Goal: Information Seeking & Learning: Learn about a topic

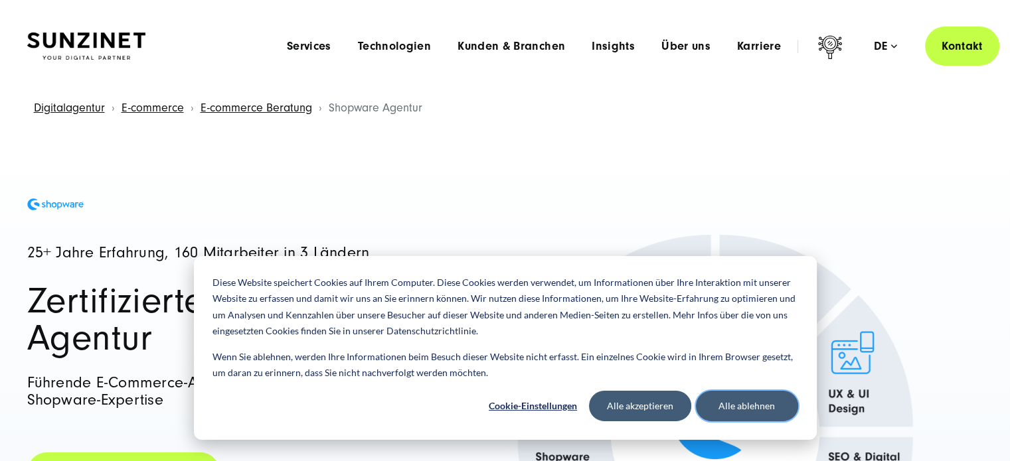
click at [725, 403] on button "Alle ablehnen" at bounding box center [747, 406] width 102 height 31
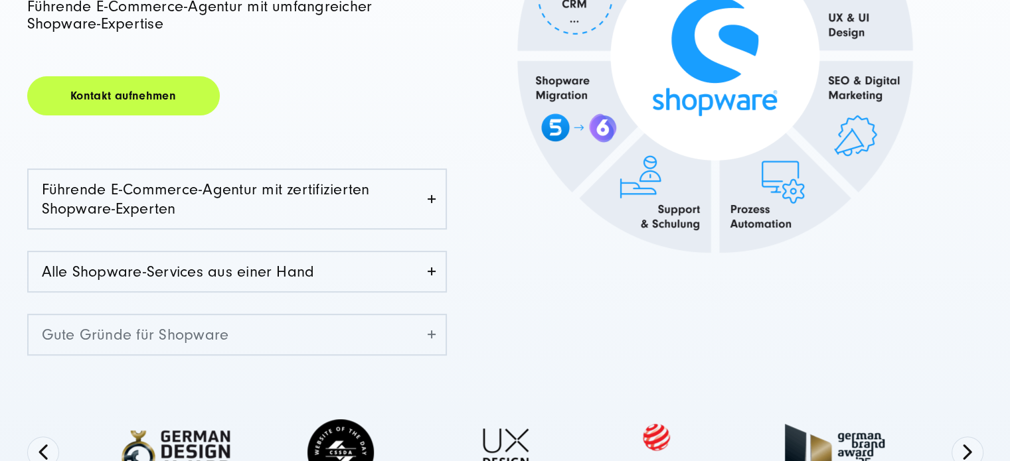
scroll to position [398, 0]
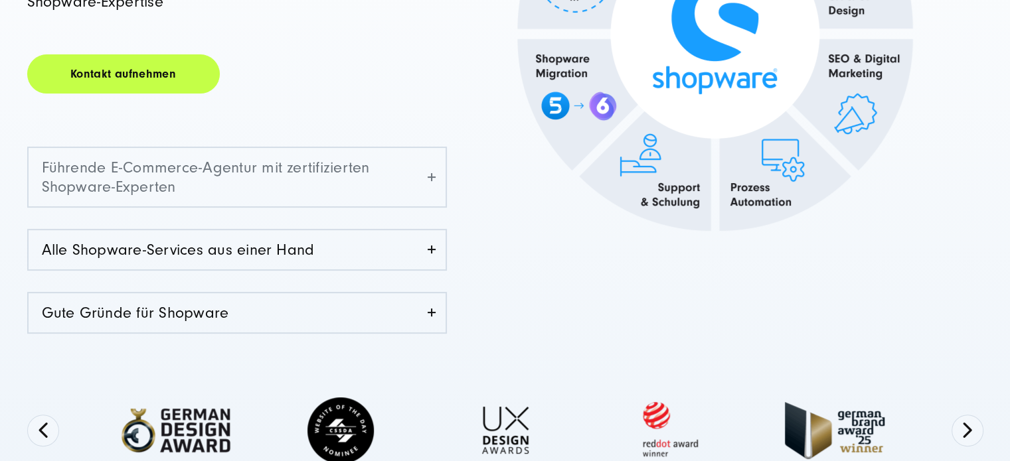
click at [437, 175] on link "Führende E-Commerce-Agentur mit zertifizierten Shopware-Experten" at bounding box center [237, 177] width 417 height 58
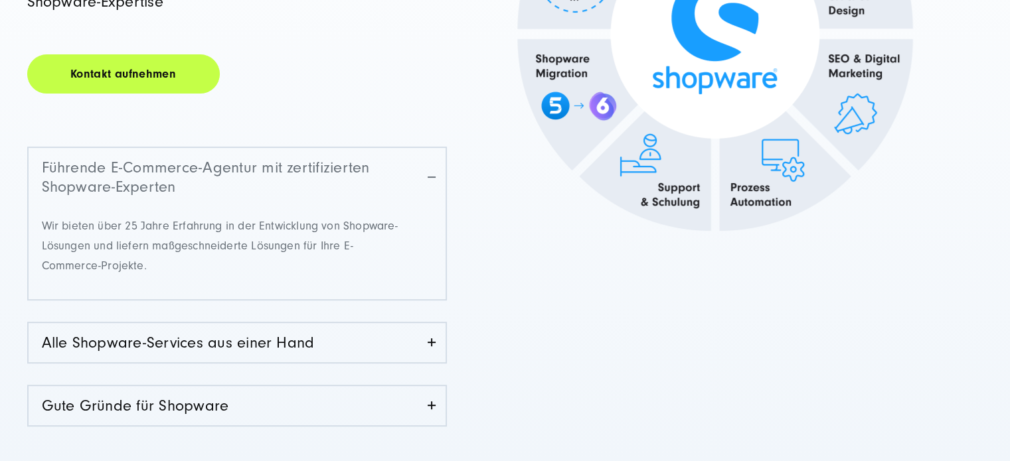
click at [434, 175] on link "Führende E-Commerce-Agentur mit zertifizierten Shopware-Experten" at bounding box center [237, 177] width 417 height 58
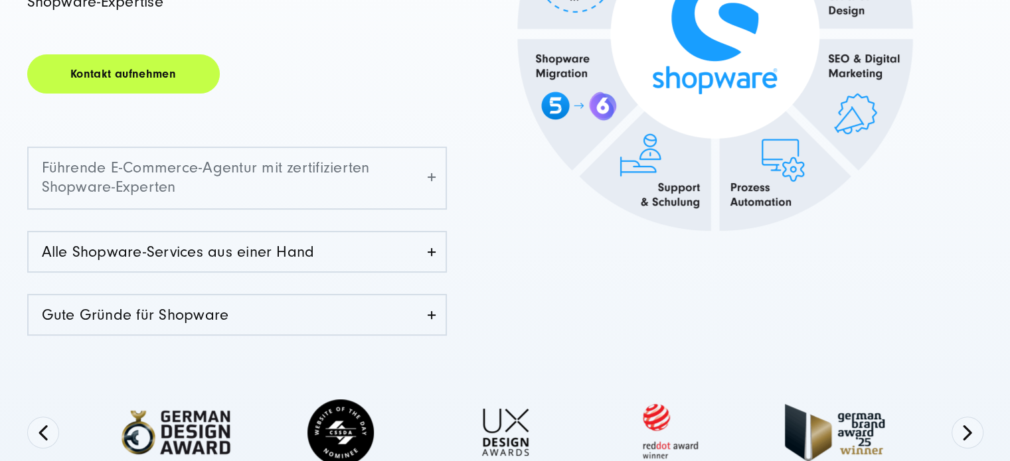
click at [434, 175] on link "Führende E-Commerce-Agentur mit zertifizierten Shopware-Experten" at bounding box center [237, 177] width 417 height 58
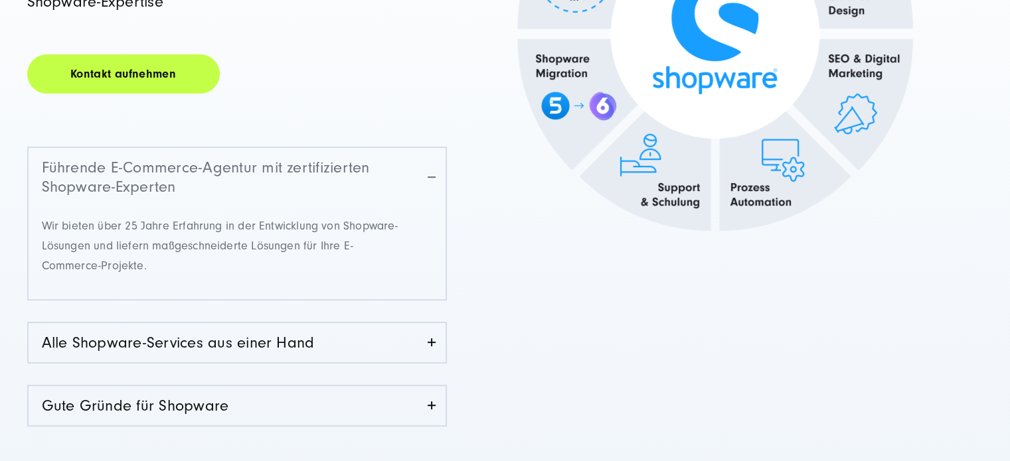
click at [434, 172] on link "Führende E-Commerce-Agentur mit zertifizierten Shopware-Experten" at bounding box center [237, 177] width 417 height 58
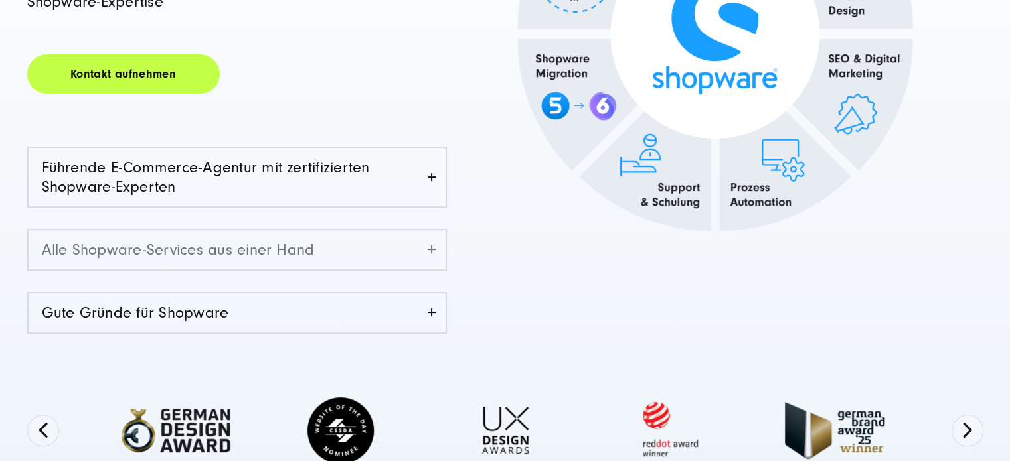
click at [422, 253] on link "Alle Shopware-Services aus einer Hand" at bounding box center [237, 249] width 417 height 39
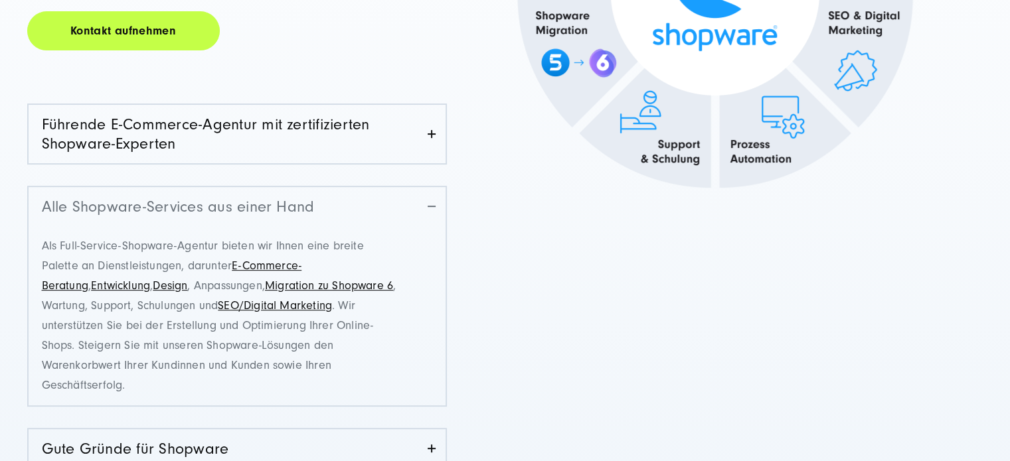
scroll to position [465, 0]
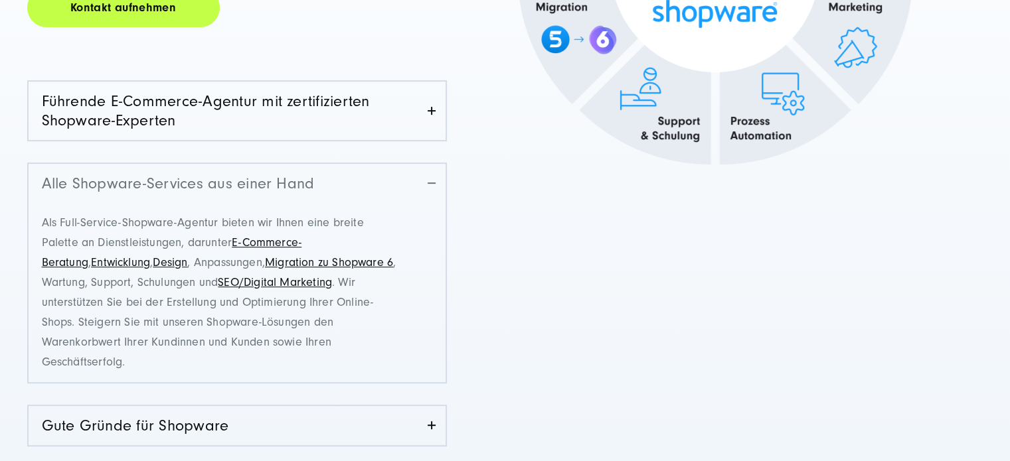
click at [439, 184] on link "Alle Shopware-Services aus einer Hand" at bounding box center [237, 183] width 417 height 39
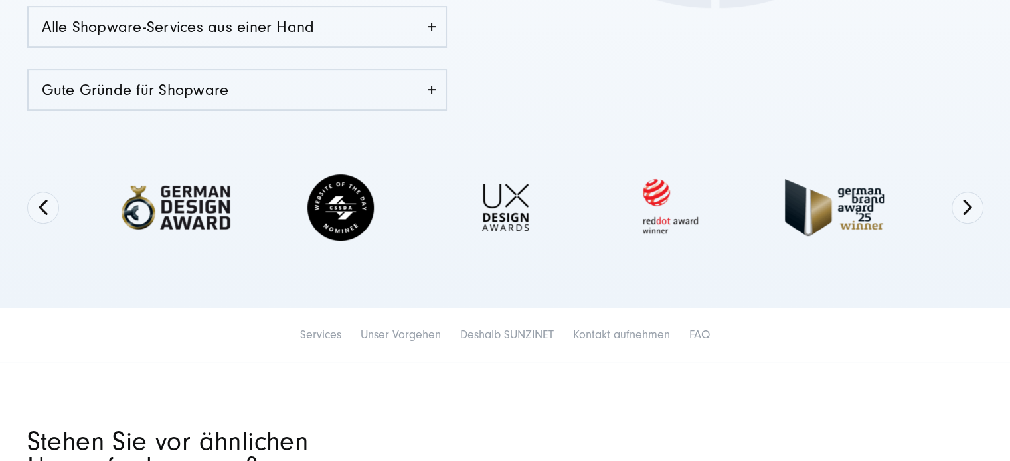
scroll to position [664, 0]
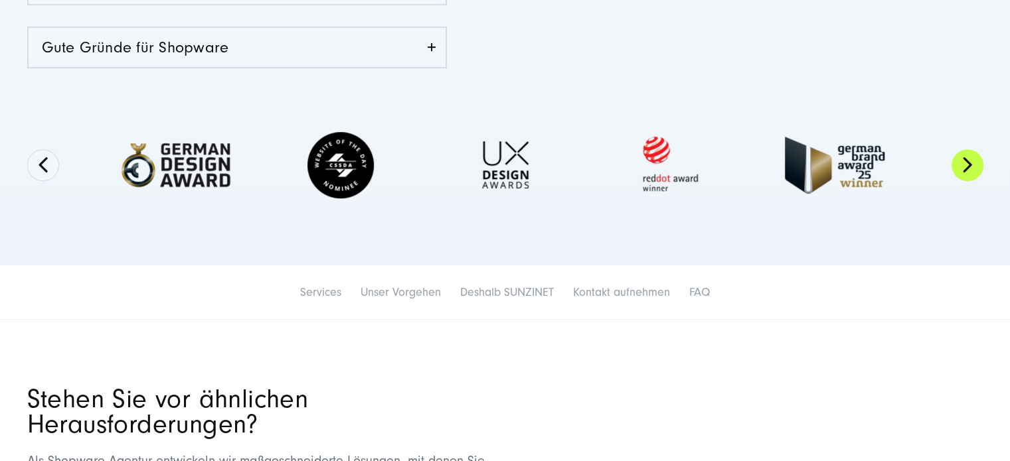
click at [967, 170] on button "Next" at bounding box center [967, 165] width 32 height 32
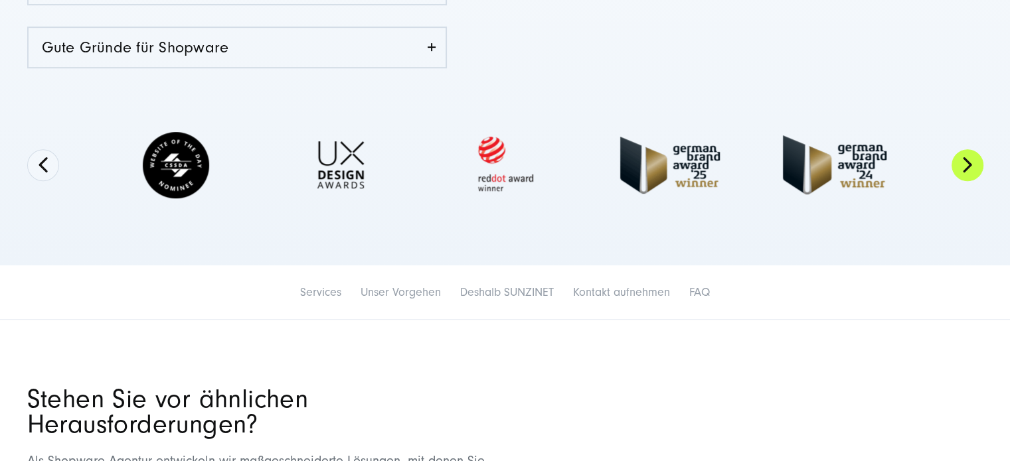
click at [967, 169] on button "Next" at bounding box center [967, 165] width 32 height 32
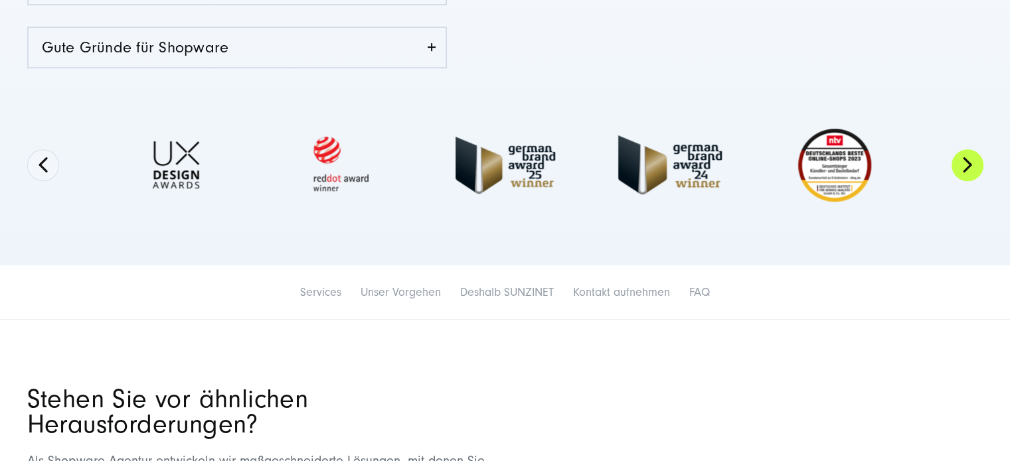
click at [967, 169] on button "Next" at bounding box center [967, 165] width 32 height 32
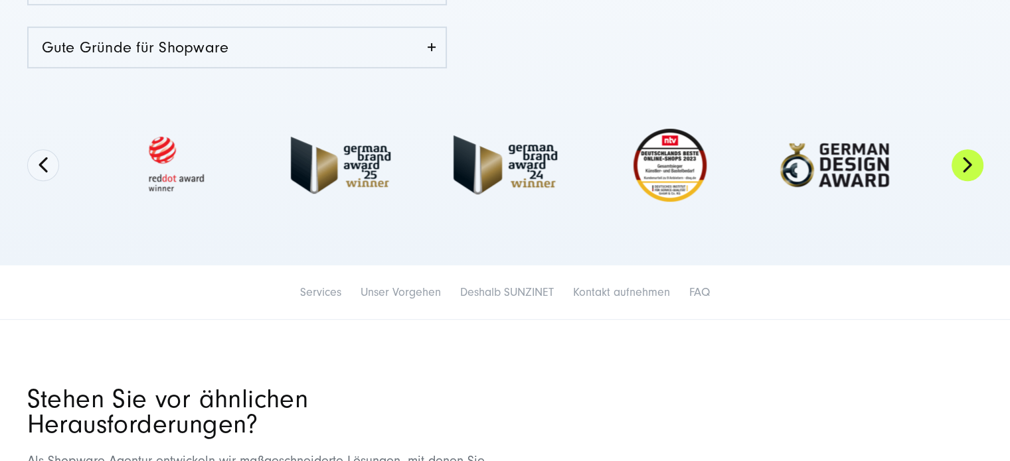
click at [967, 169] on button "Next" at bounding box center [967, 165] width 32 height 32
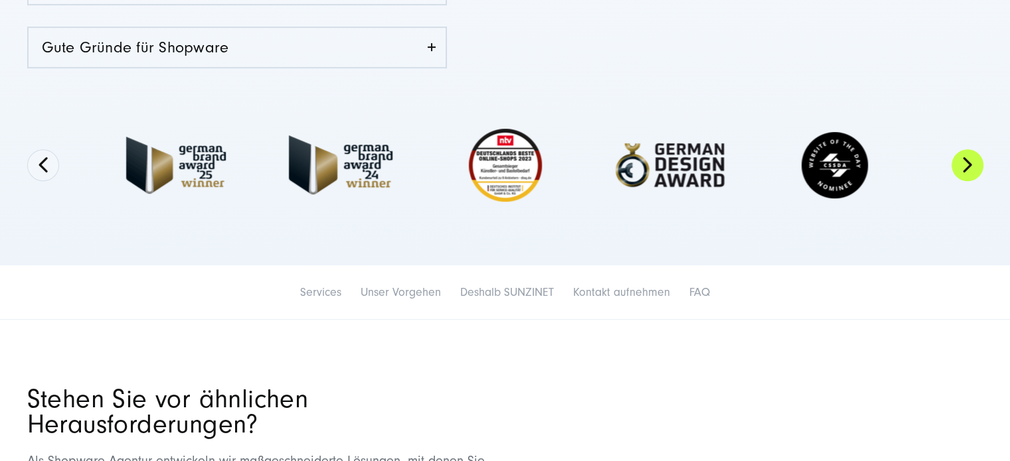
click at [967, 169] on button "Next" at bounding box center [967, 165] width 32 height 32
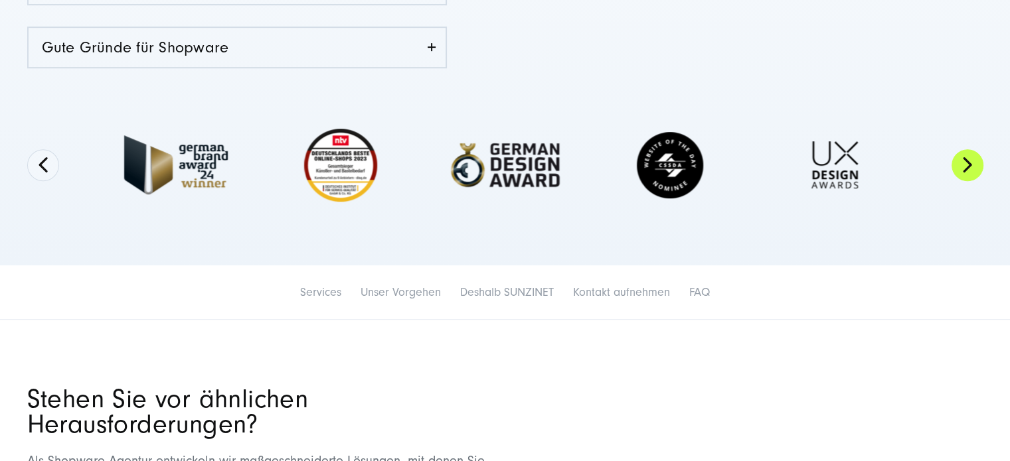
click at [967, 169] on button "Next" at bounding box center [967, 165] width 32 height 32
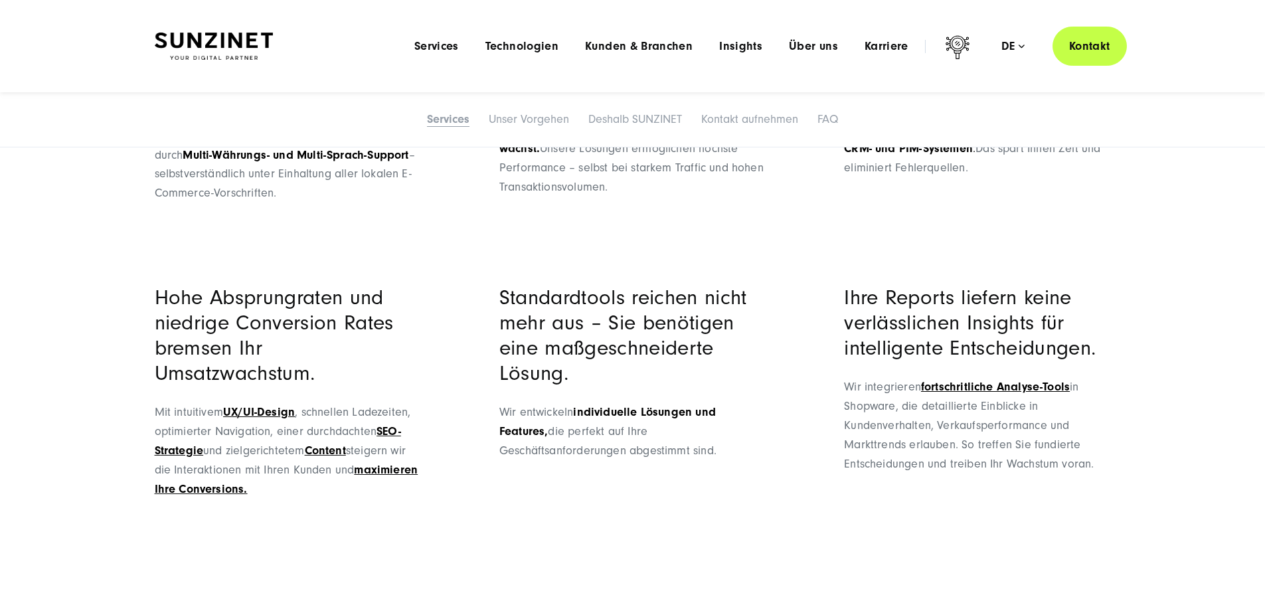
scroll to position [1261, 0]
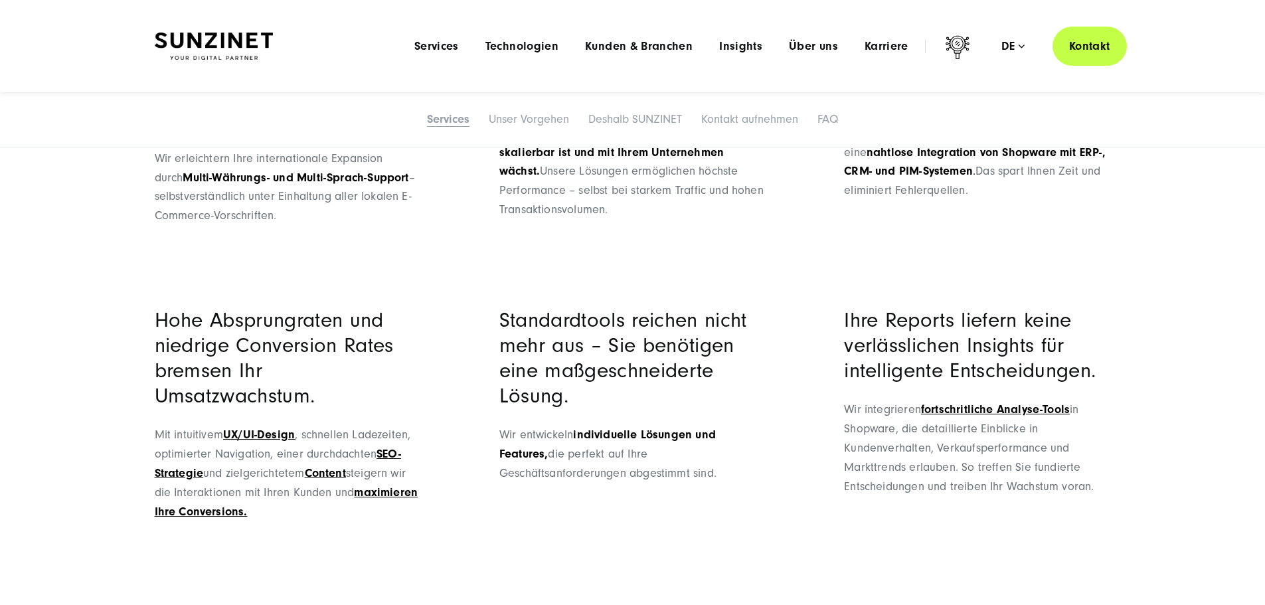
drag, startPoint x: 155, startPoint y: 196, endPoint x: 402, endPoint y: 326, distance: 278.6
click at [402, 132] on h3 "Währungs- und Sprachbarrieren stehen Ihrem internationalen Wachstum im Weg." at bounding box center [288, 81] width 266 height 101
click at [404, 132] on h3 "Währungs- und Sprachbarrieren stehen Ihrem internationalen Wachstum im Weg." at bounding box center [288, 81] width 266 height 101
drag, startPoint x: 357, startPoint y: 319, endPoint x: 141, endPoint y: 171, distance: 261.9
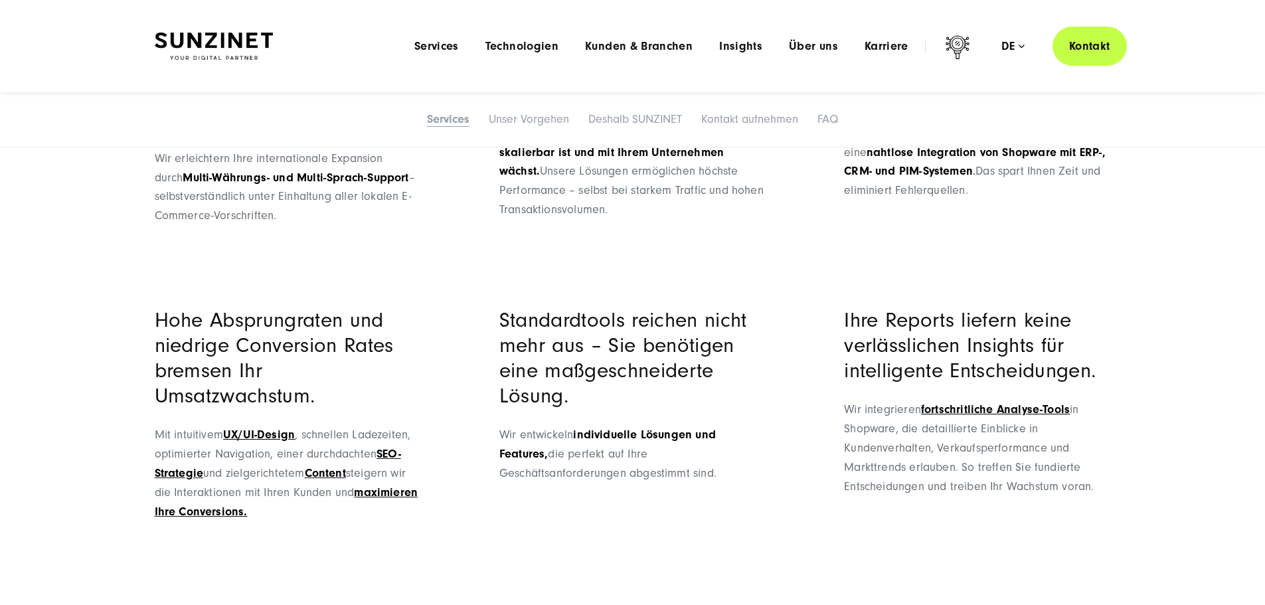
click at [175, 132] on h3 "Währungs- und Sprachbarrieren stehen Ihrem internationalen Wachstum im Weg." at bounding box center [288, 81] width 266 height 101
drag, startPoint x: 159, startPoint y: 191, endPoint x: 412, endPoint y: 343, distance: 294.8
click at [412, 132] on h3 "Währungs- und Sprachbarrieren stehen Ihrem internationalen Wachstum im Weg." at bounding box center [288, 81] width 266 height 101
drag, startPoint x: 502, startPoint y: 187, endPoint x: 687, endPoint y: 268, distance: 201.6
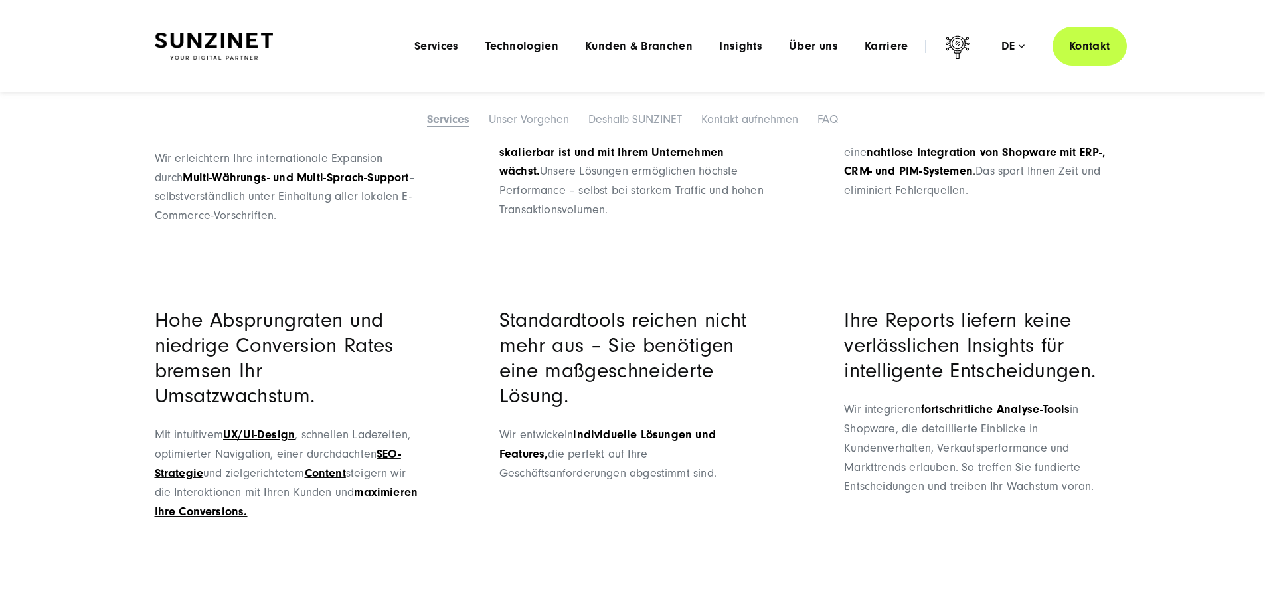
click at [687, 107] on h3 "Hoher Traffic bringt Ihren Onlineshop an seine Grenzen." at bounding box center [632, 69] width 266 height 76
click at [706, 220] on div "Hoher Traffic bringt Ihren Onlineshop an seine Grenzen. Wir sorgen dafür, dass …" at bounding box center [632, 125] width 266 height 189
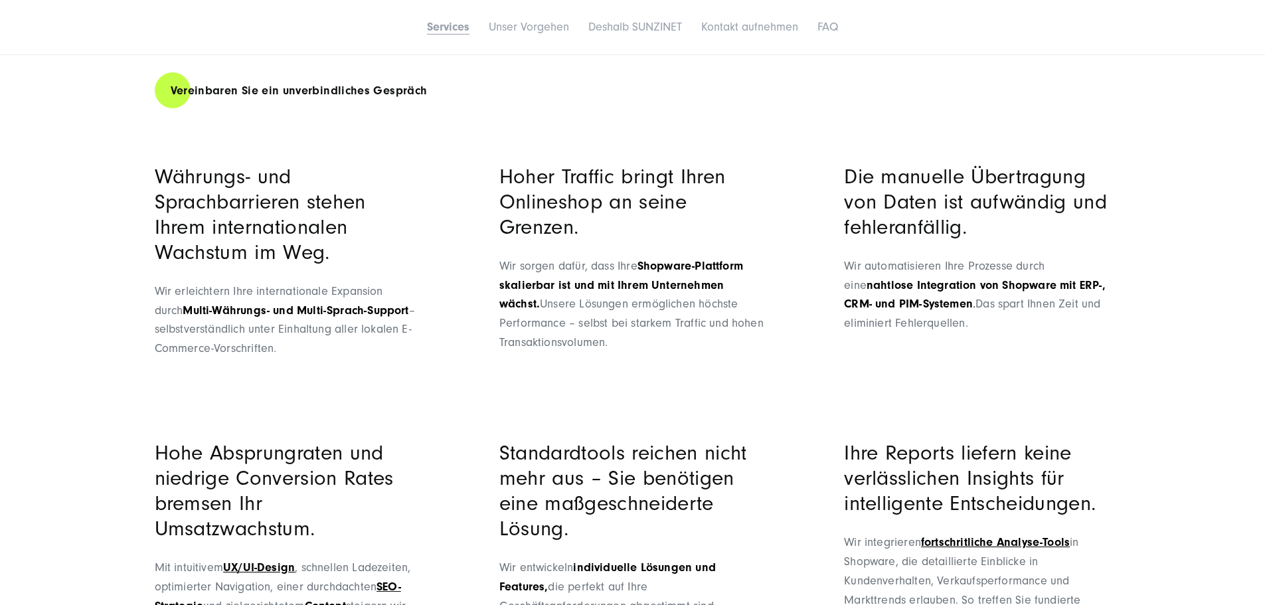
scroll to position [1195, 0]
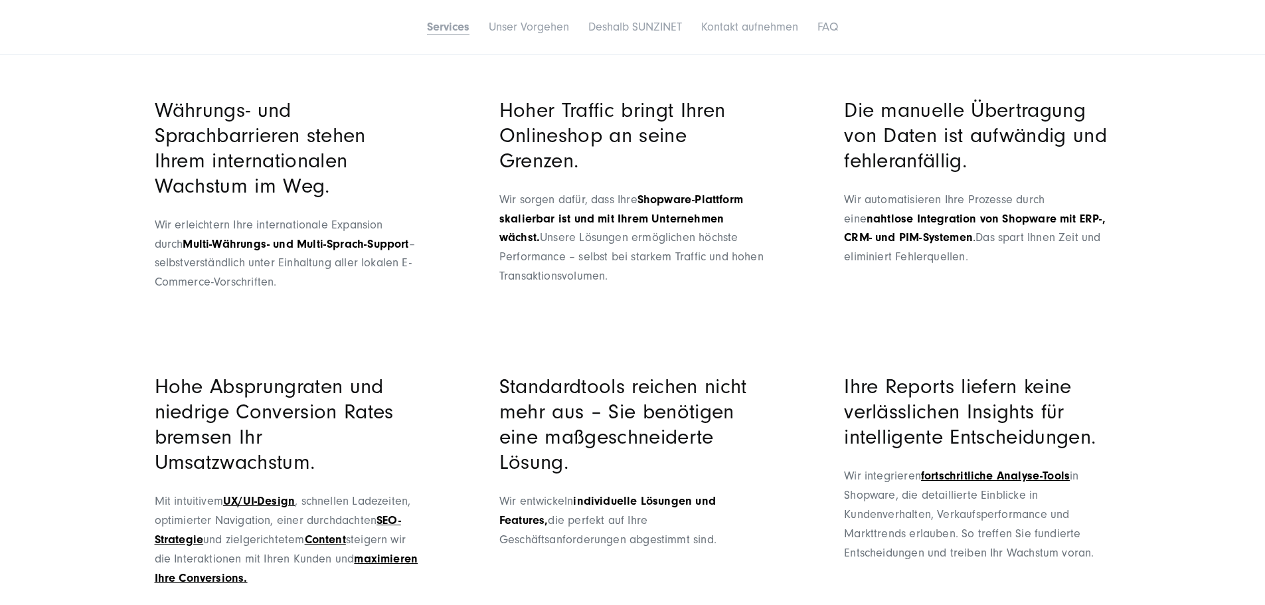
drag, startPoint x: 490, startPoint y: 240, endPoint x: 740, endPoint y: 347, distance: 272.2
click at [695, 318] on ul "Währungs- und Sprachbarrieren stehen Ihrem internationalen Wachstum im Weg. Wir…" at bounding box center [633, 352] width 956 height 523
click at [748, 286] on div "Hoher Traffic bringt Ihren Onlineshop an seine Grenzen. Wir sorgen dafür, dass …" at bounding box center [632, 192] width 266 height 189
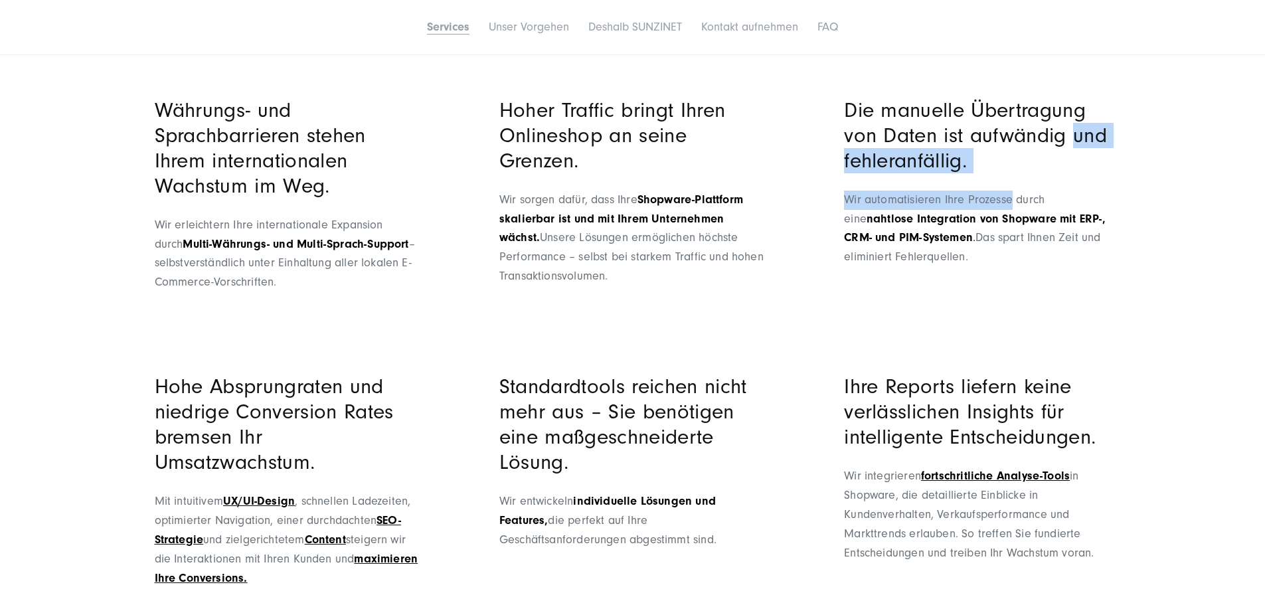
drag, startPoint x: 848, startPoint y: 262, endPoint x: 1131, endPoint y: 400, distance: 314.8
click at [1009, 400] on div "Stehen Sie vor ähnlichen Herausforderungen? Als Shopware-Agentur entwickeln wir…" at bounding box center [632, 248] width 1009 height 732
click at [1009, 386] on div "Stehen Sie vor ähnlichen Herausforderungen? Als Shopware-Agentur entwickeln wir…" at bounding box center [632, 248] width 1009 height 732
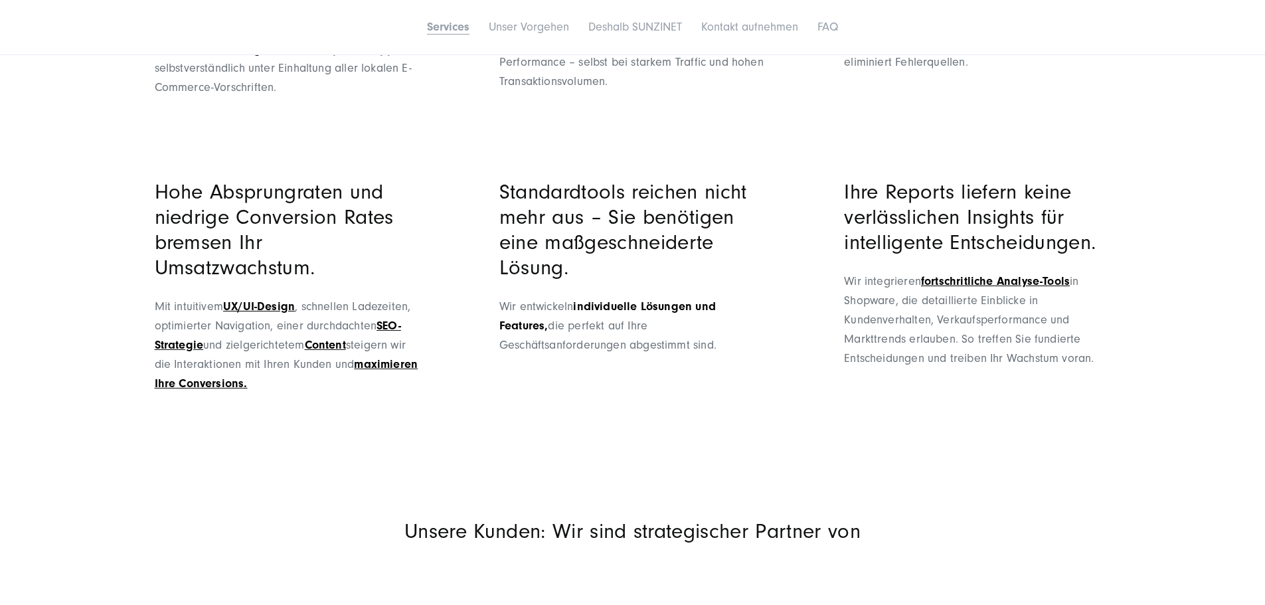
scroll to position [1461, 0]
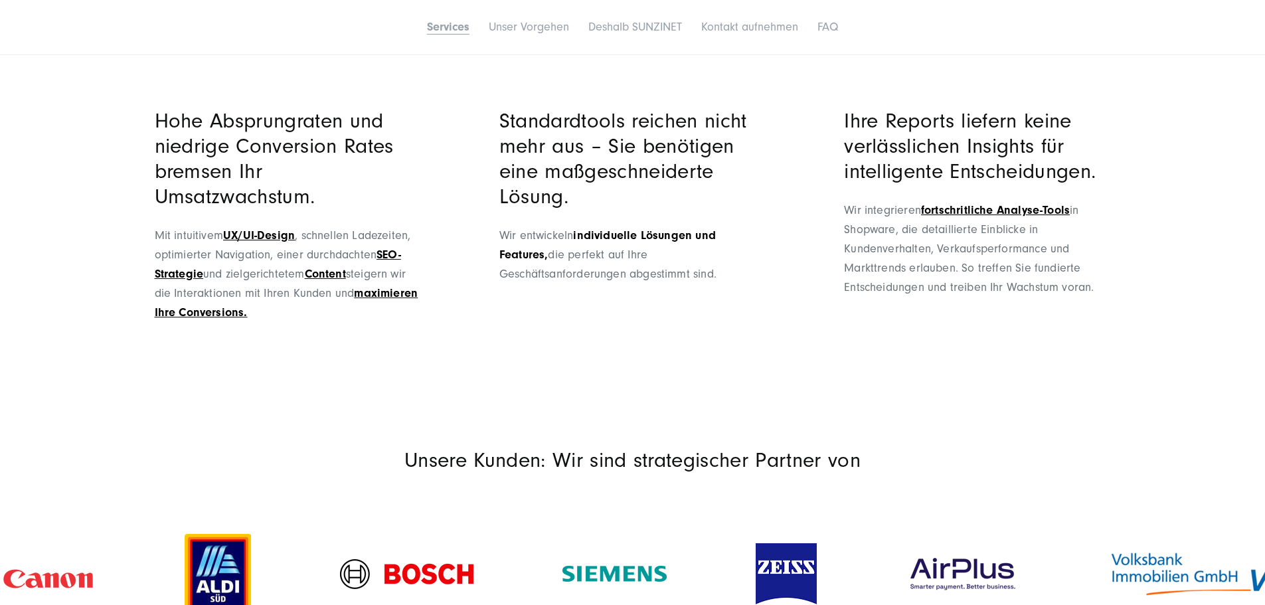
drag, startPoint x: 918, startPoint y: 167, endPoint x: 1076, endPoint y: 183, distance: 158.8
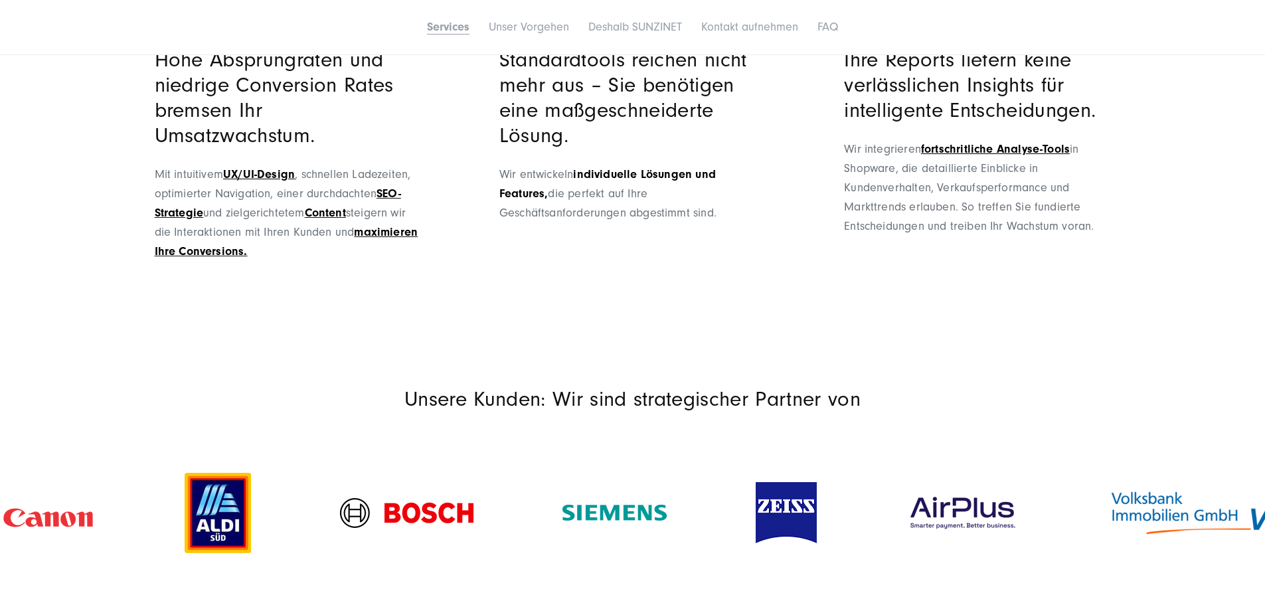
scroll to position [1593, 0]
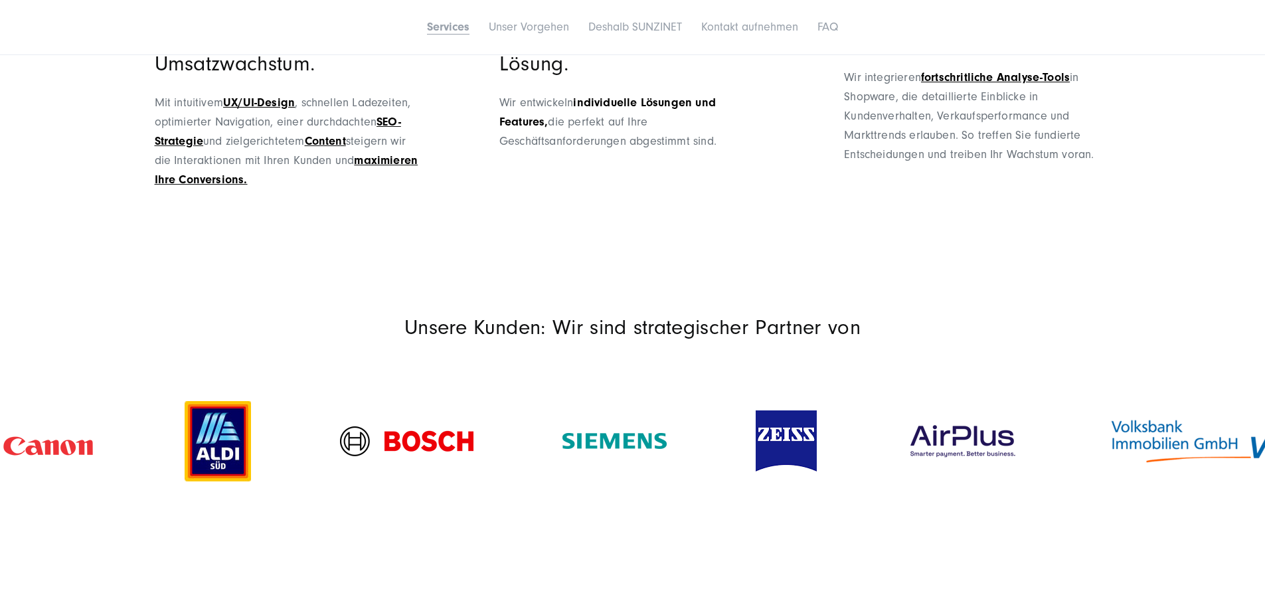
drag, startPoint x: 909, startPoint y: 278, endPoint x: 999, endPoint y: 305, distance: 94.5
click at [1009, 51] on h3 "Ihre Reports liefern keine verlässlichen Insights für intelligente Entscheidung…" at bounding box center [977, 13] width 266 height 76
drag, startPoint x: 844, startPoint y: 230, endPoint x: 1082, endPoint y: 401, distance: 293.0
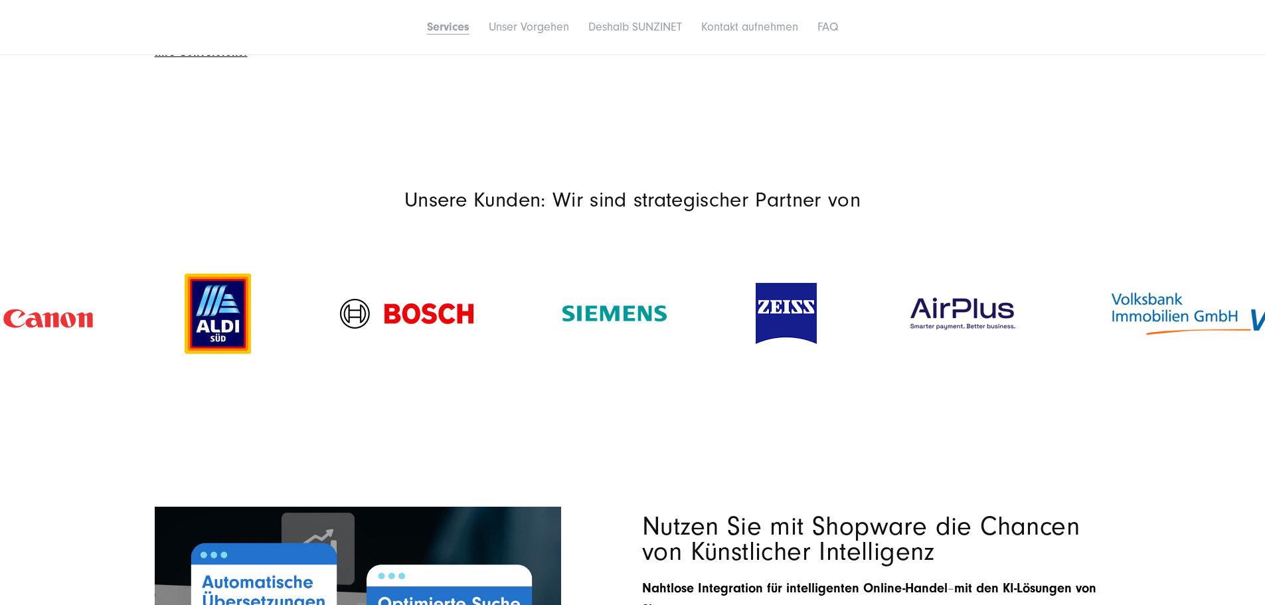
scroll to position [1726, 0]
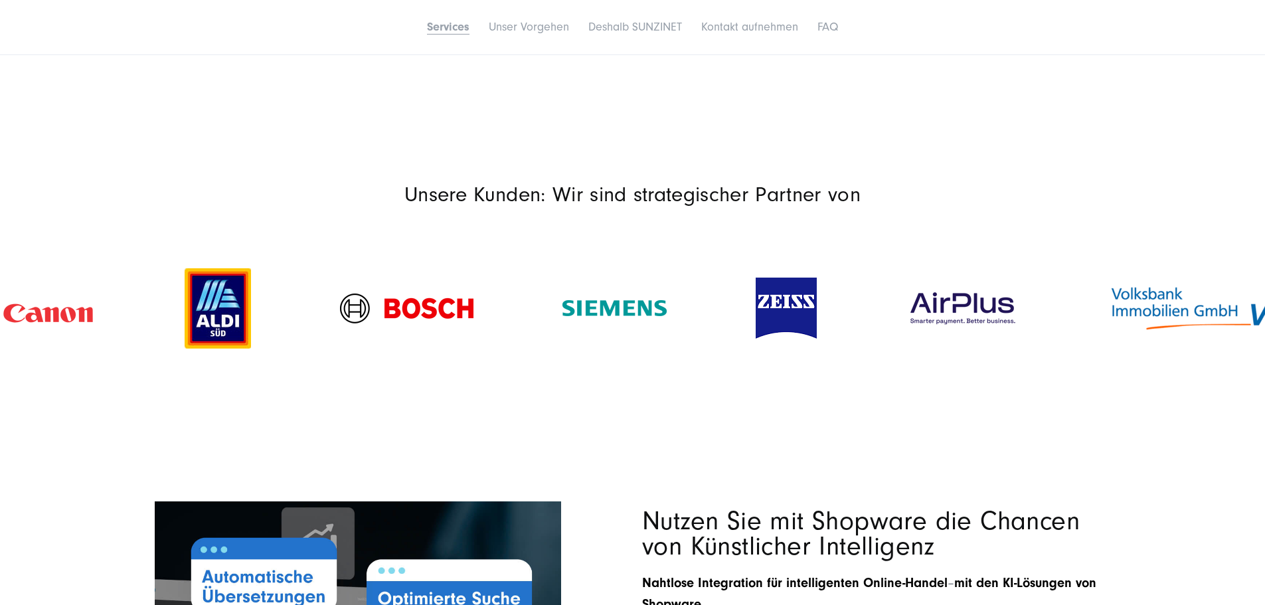
drag, startPoint x: 506, startPoint y: 121, endPoint x: 602, endPoint y: 262, distance: 170.5
drag, startPoint x: 165, startPoint y: 136, endPoint x: 381, endPoint y: 268, distance: 253.0
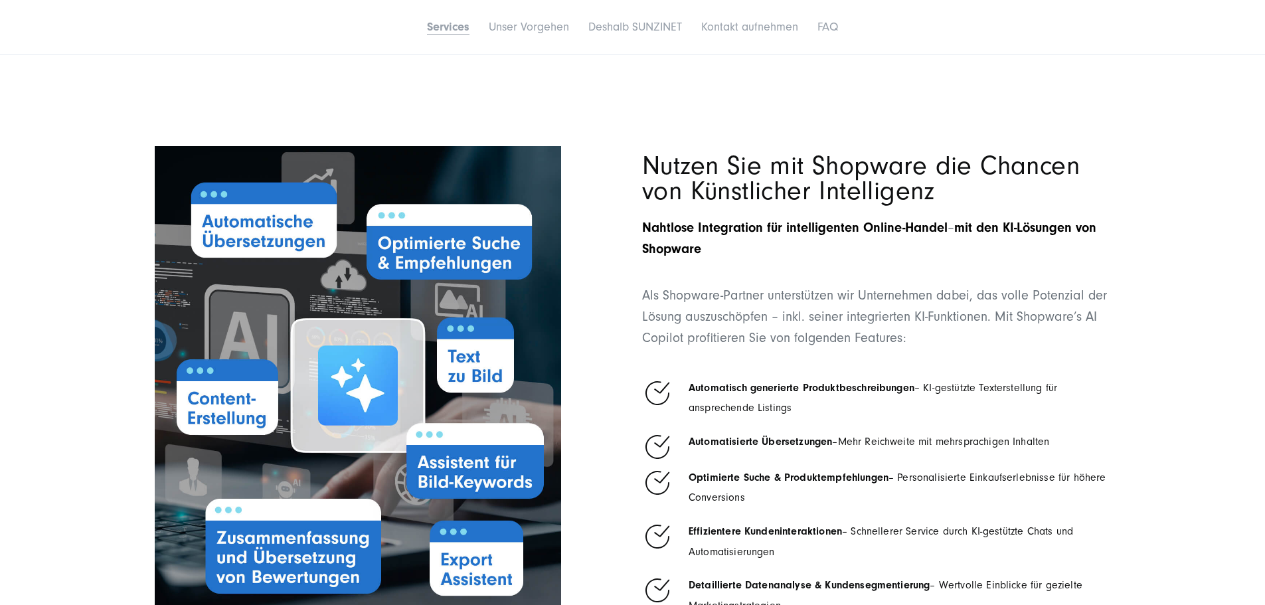
scroll to position [2125, 0]
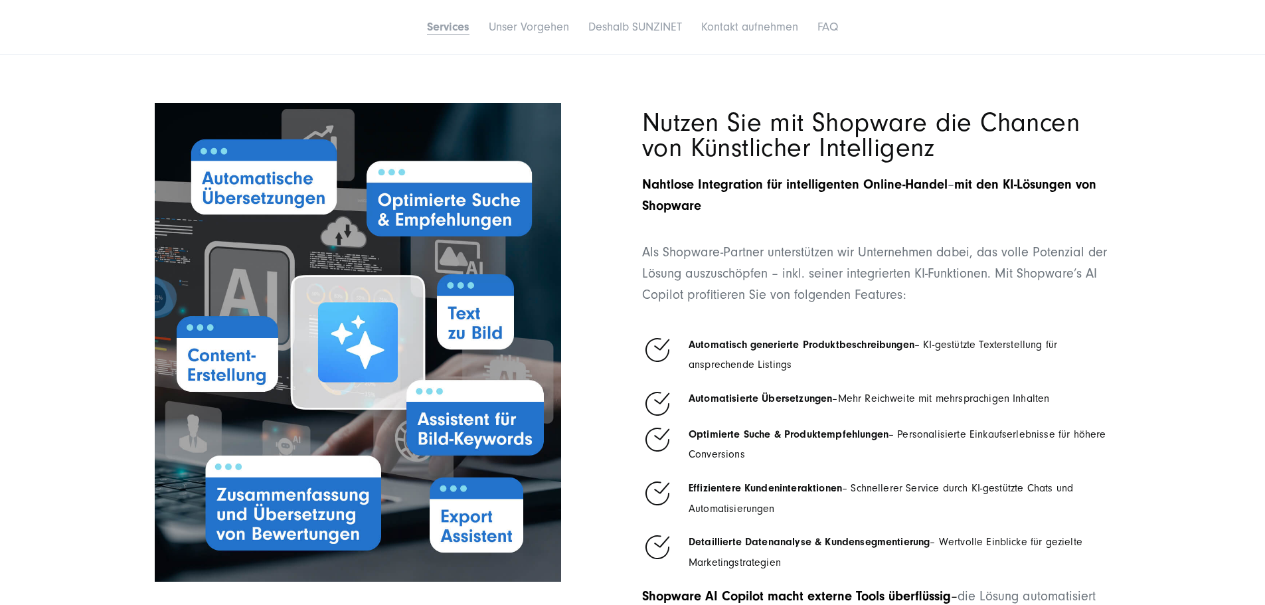
drag, startPoint x: 335, startPoint y: 301, endPoint x: 930, endPoint y: 321, distance: 594.6
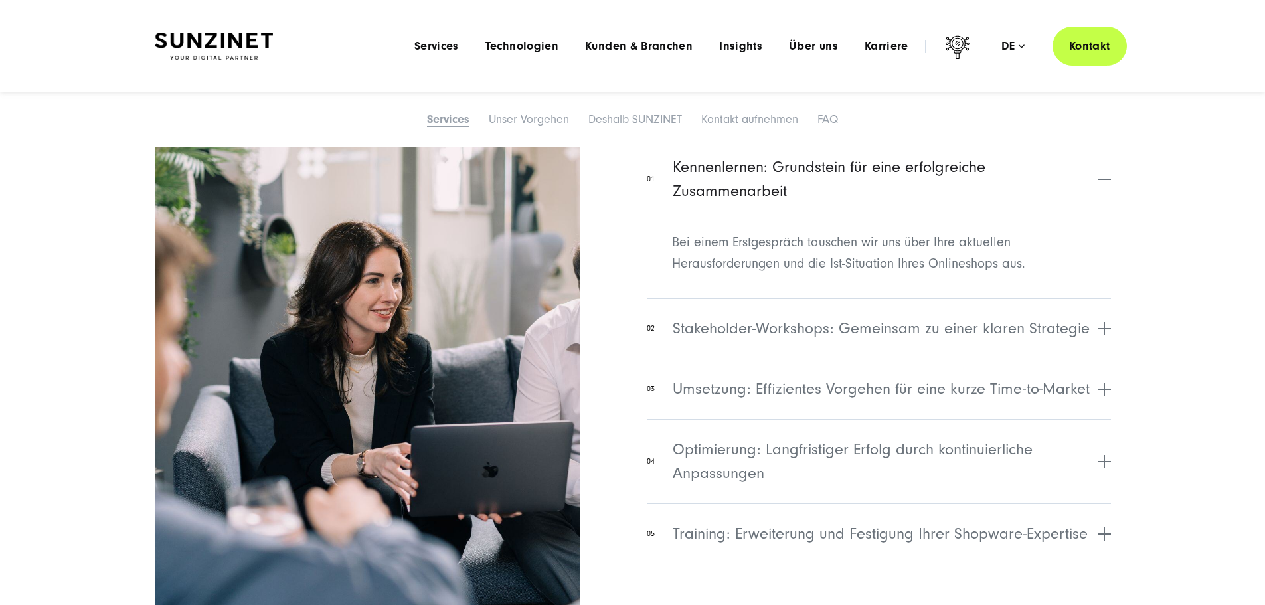
scroll to position [5179, 0]
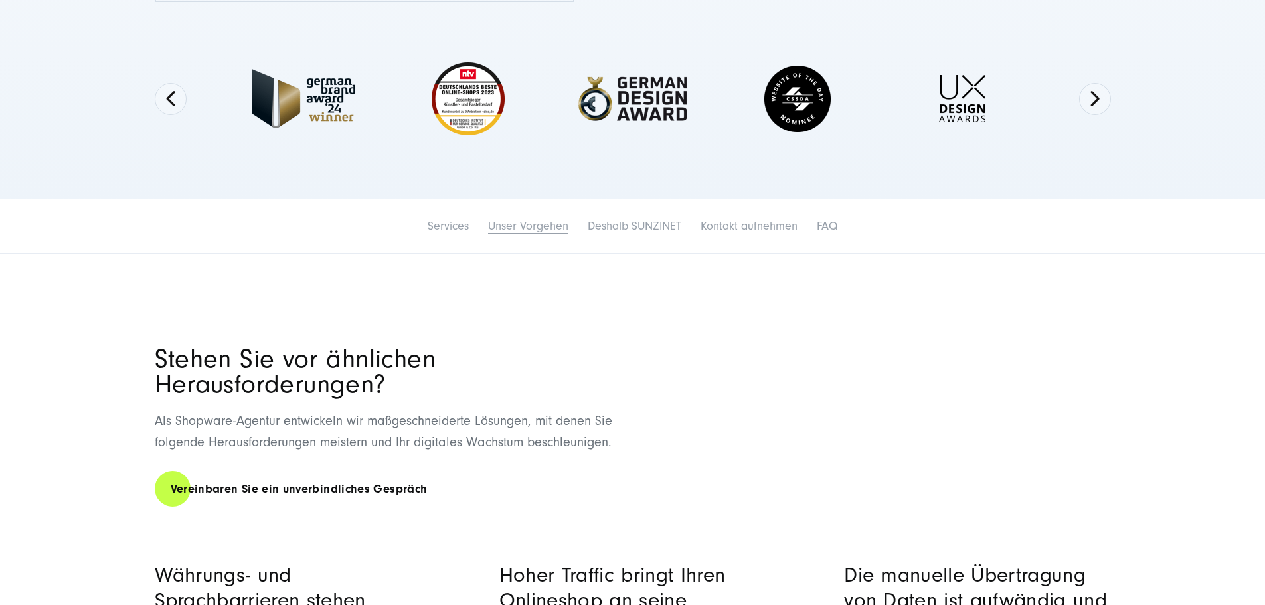
click at [488, 233] on link "Unser Vorgehen" at bounding box center [528, 226] width 80 height 14
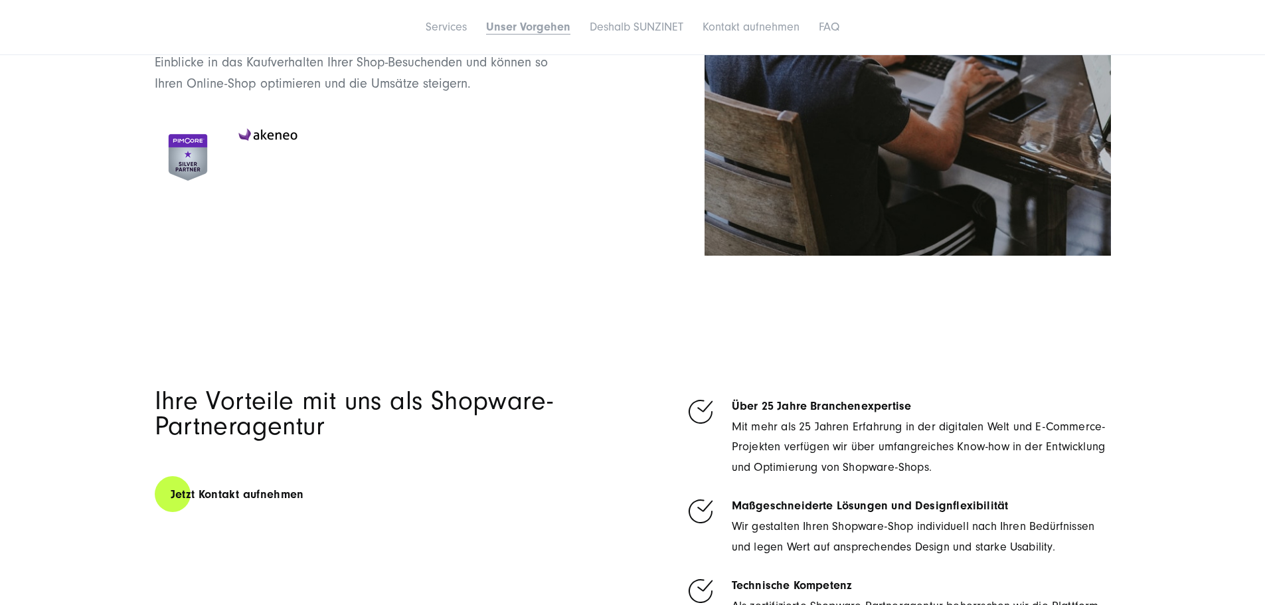
scroll to position [6160, 0]
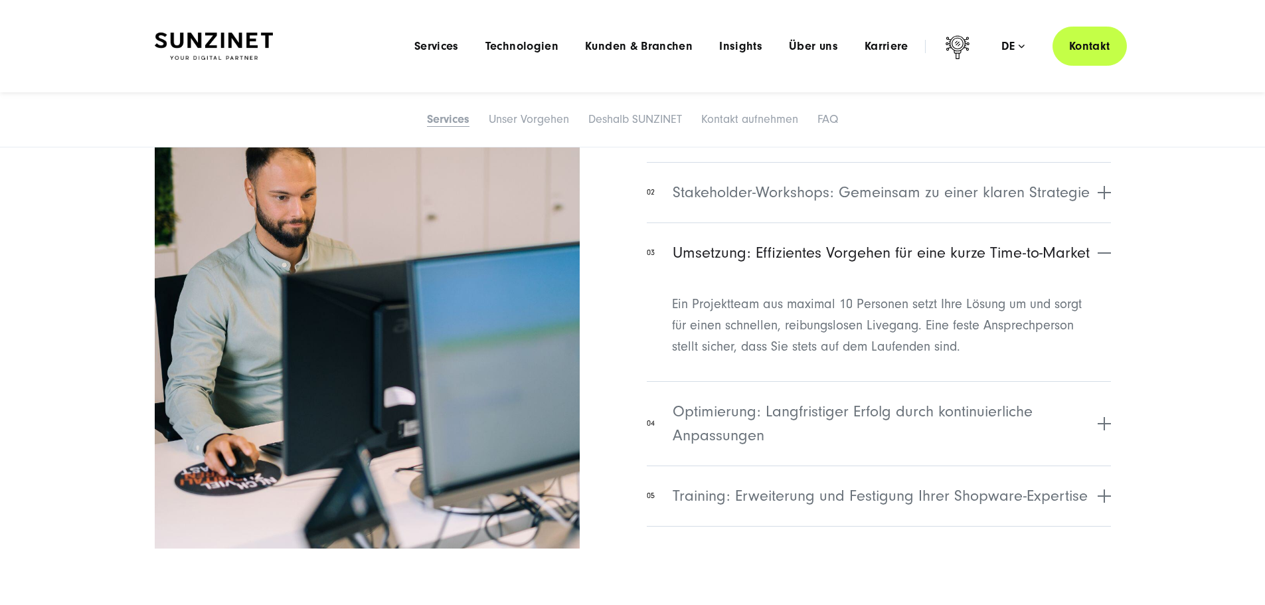
scroll to position [4965, 0]
